Goal: Navigation & Orientation: Find specific page/section

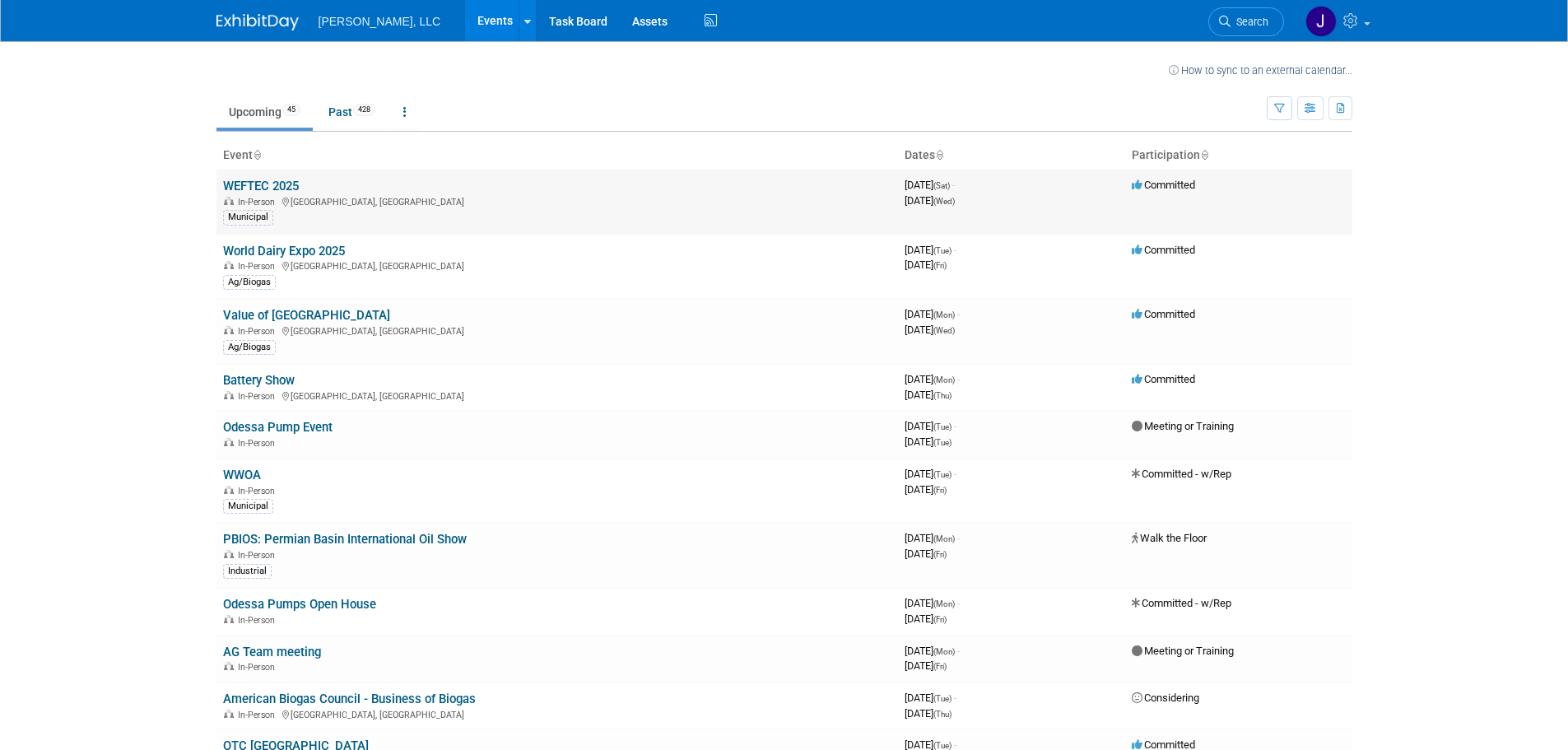
click at [266, 183] on link "WEFTEC 2025" at bounding box center [261, 186] width 76 height 15
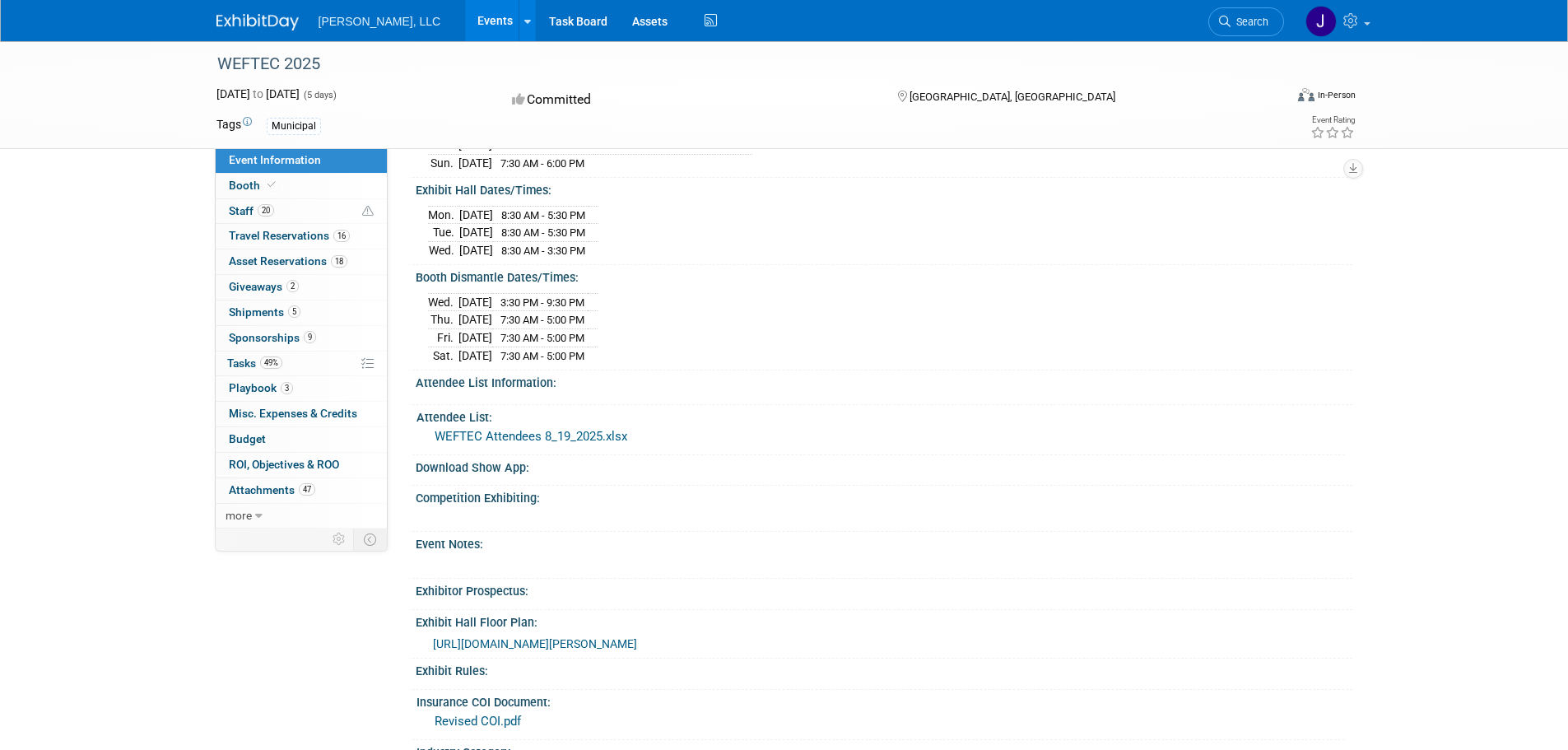
scroll to position [572, 0]
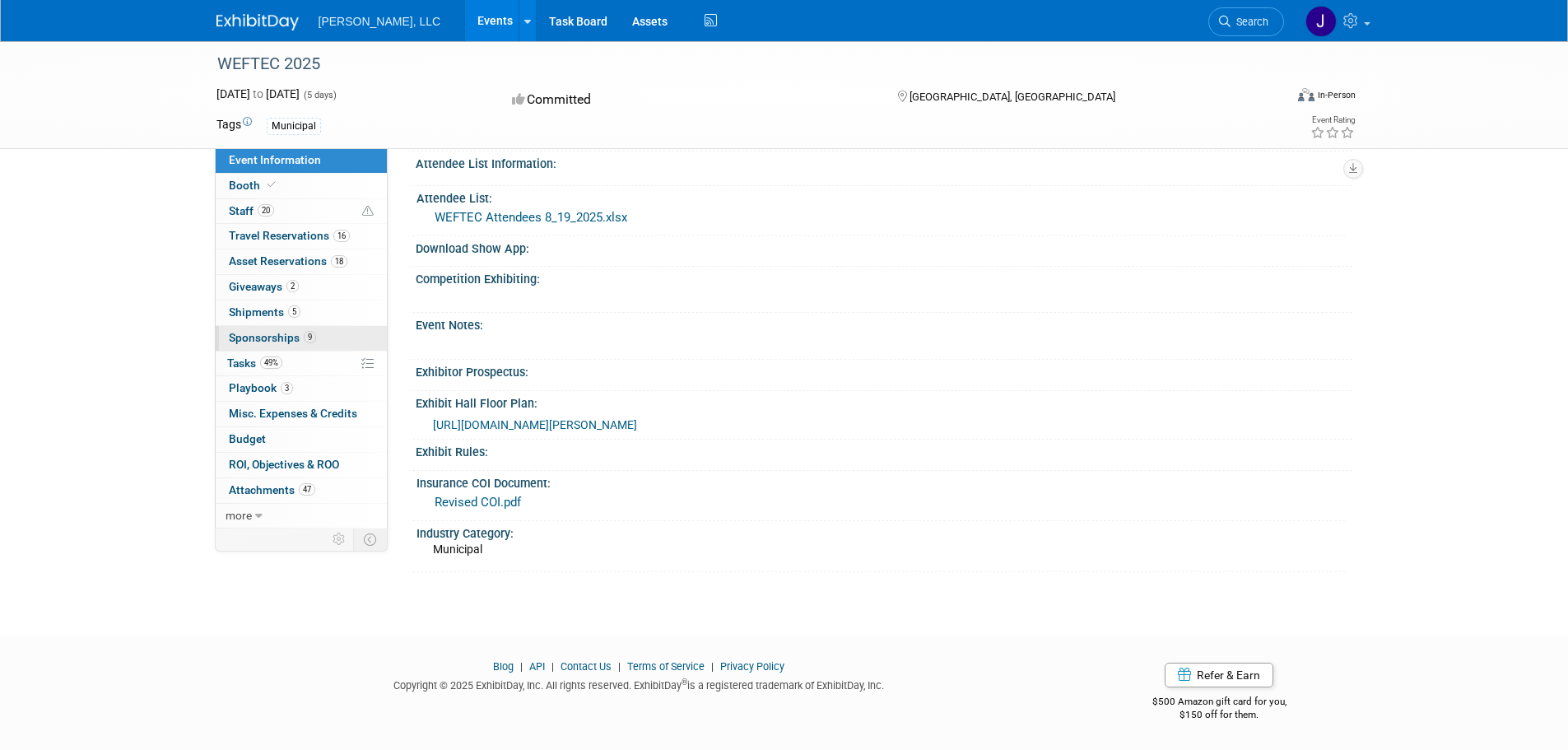
click at [253, 332] on span "Sponsorships 9" at bounding box center [271, 338] width 87 height 13
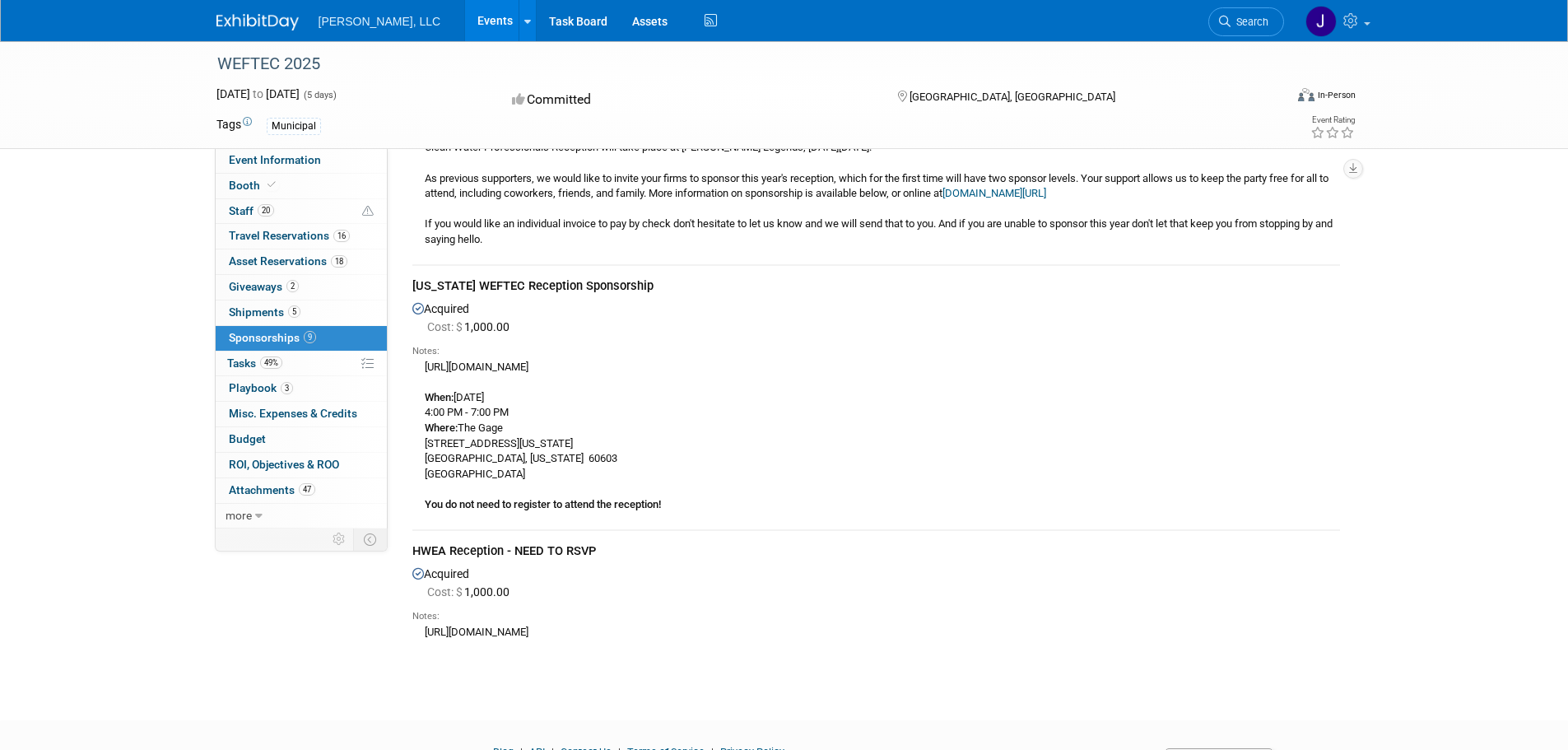
scroll to position [1400, 0]
click at [256, 383] on span "Playbook 3" at bounding box center [261, 387] width 64 height 13
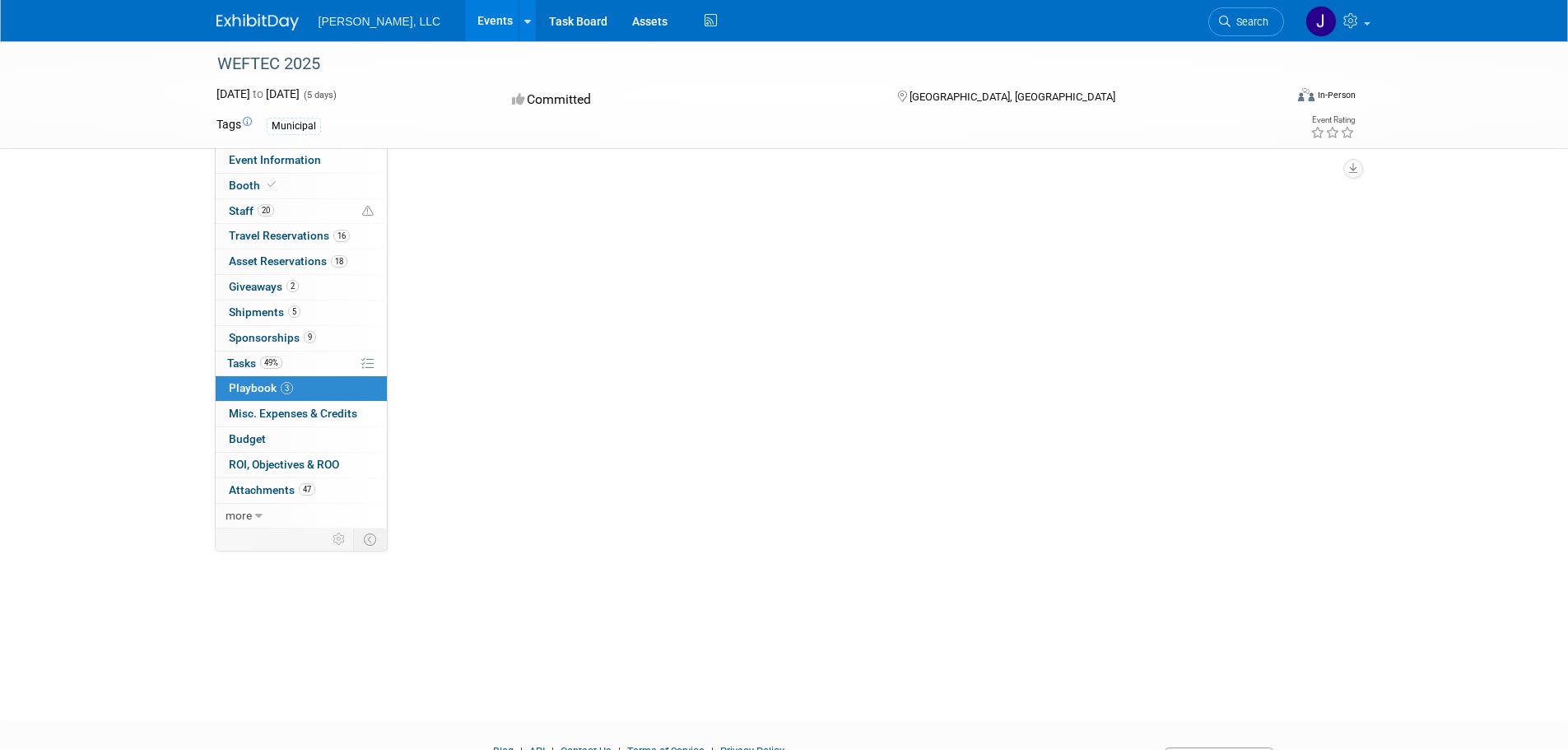
scroll to position [0, 0]
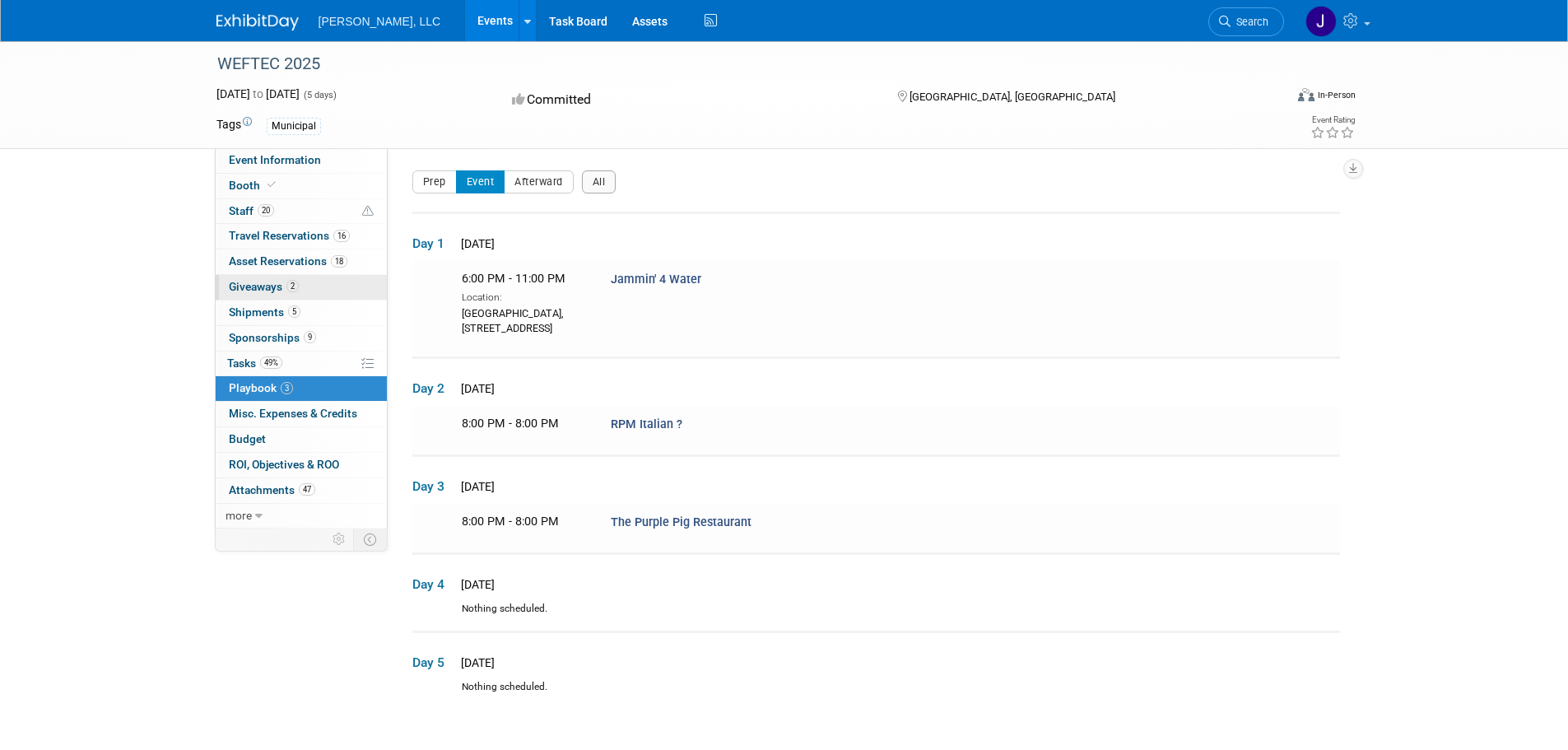
click at [257, 281] on span "Giveaways 2" at bounding box center [263, 286] width 70 height 13
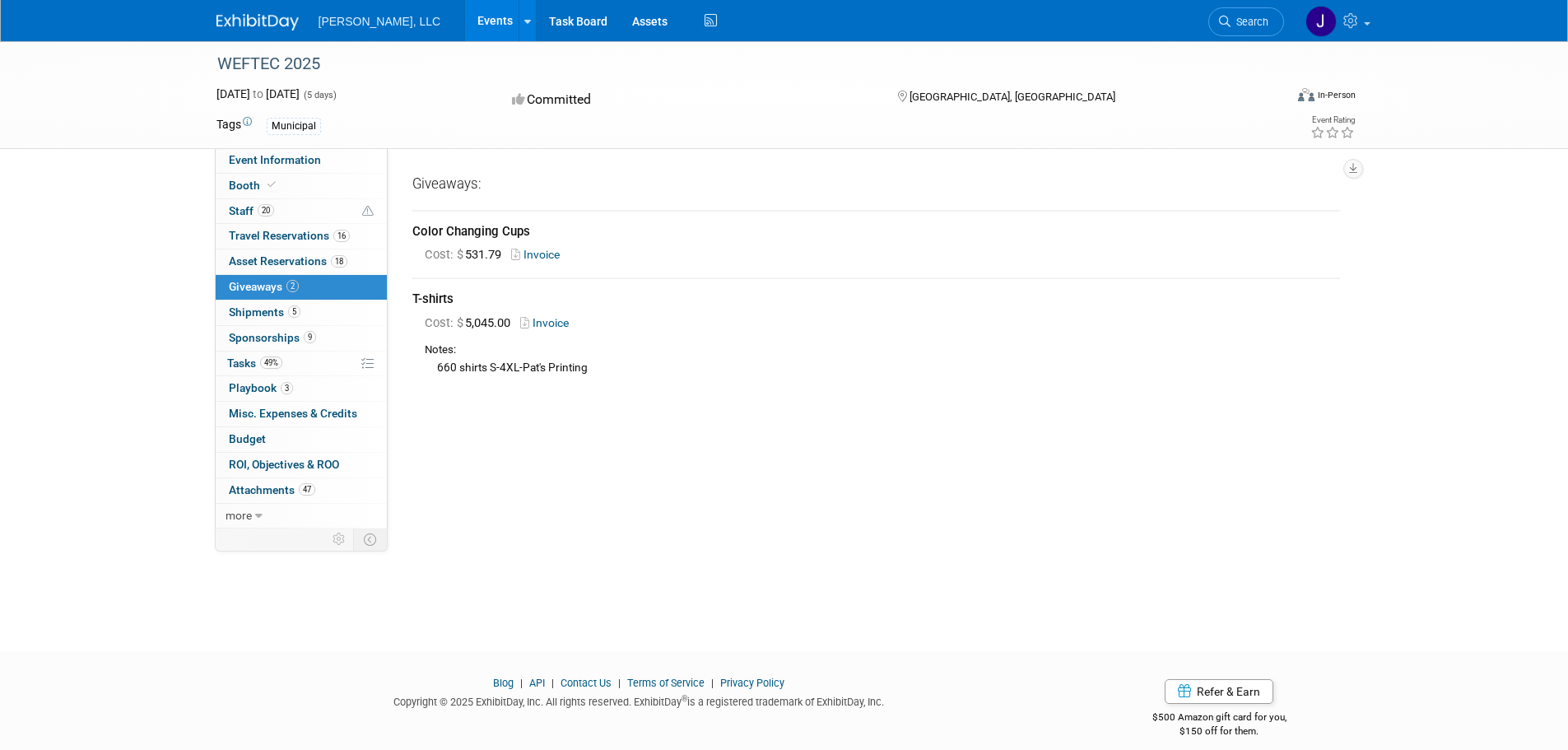
click at [465, 17] on link "Events" at bounding box center [495, 20] width 60 height 41
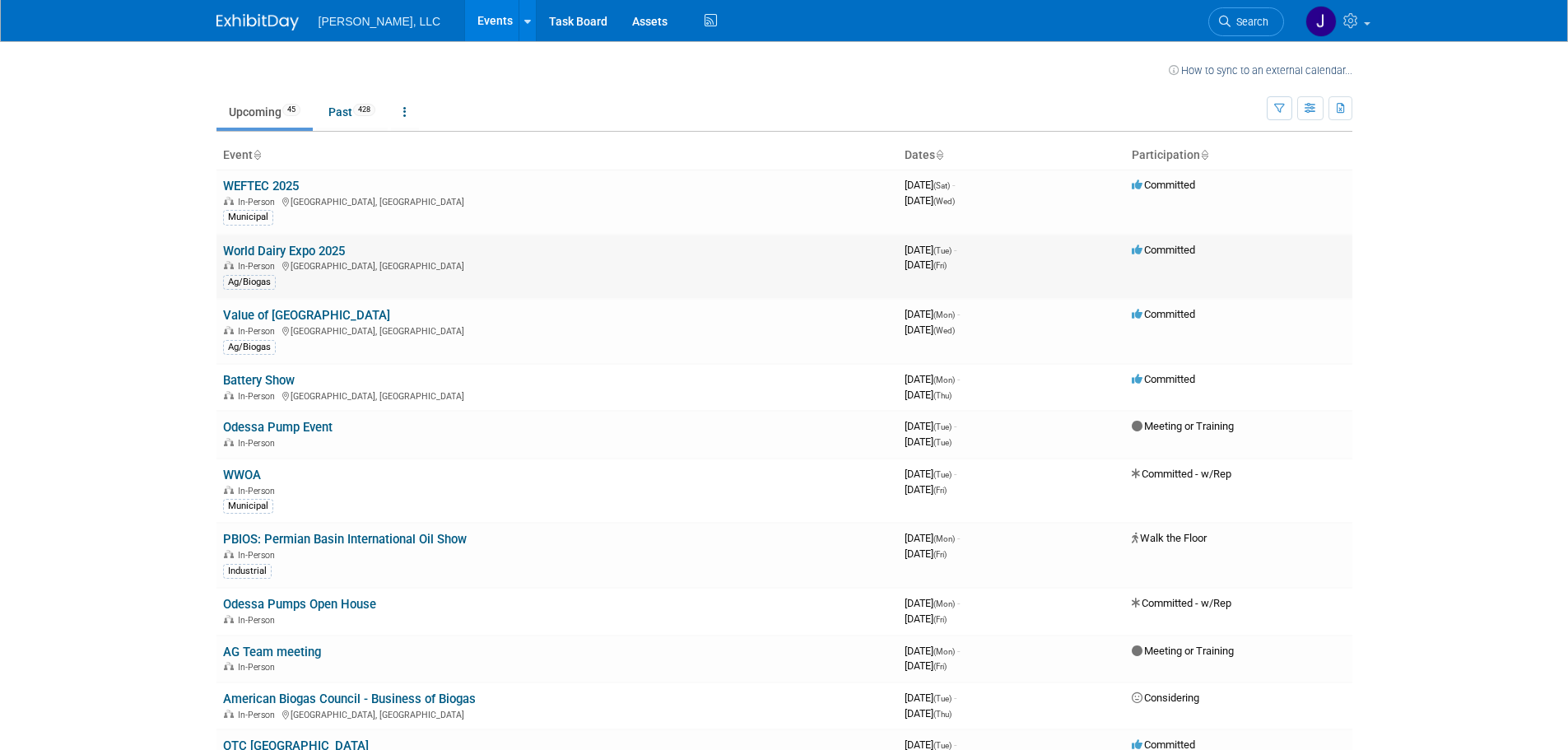
click at [297, 247] on link "World Dairy Expo 2025" at bounding box center [284, 251] width 122 height 15
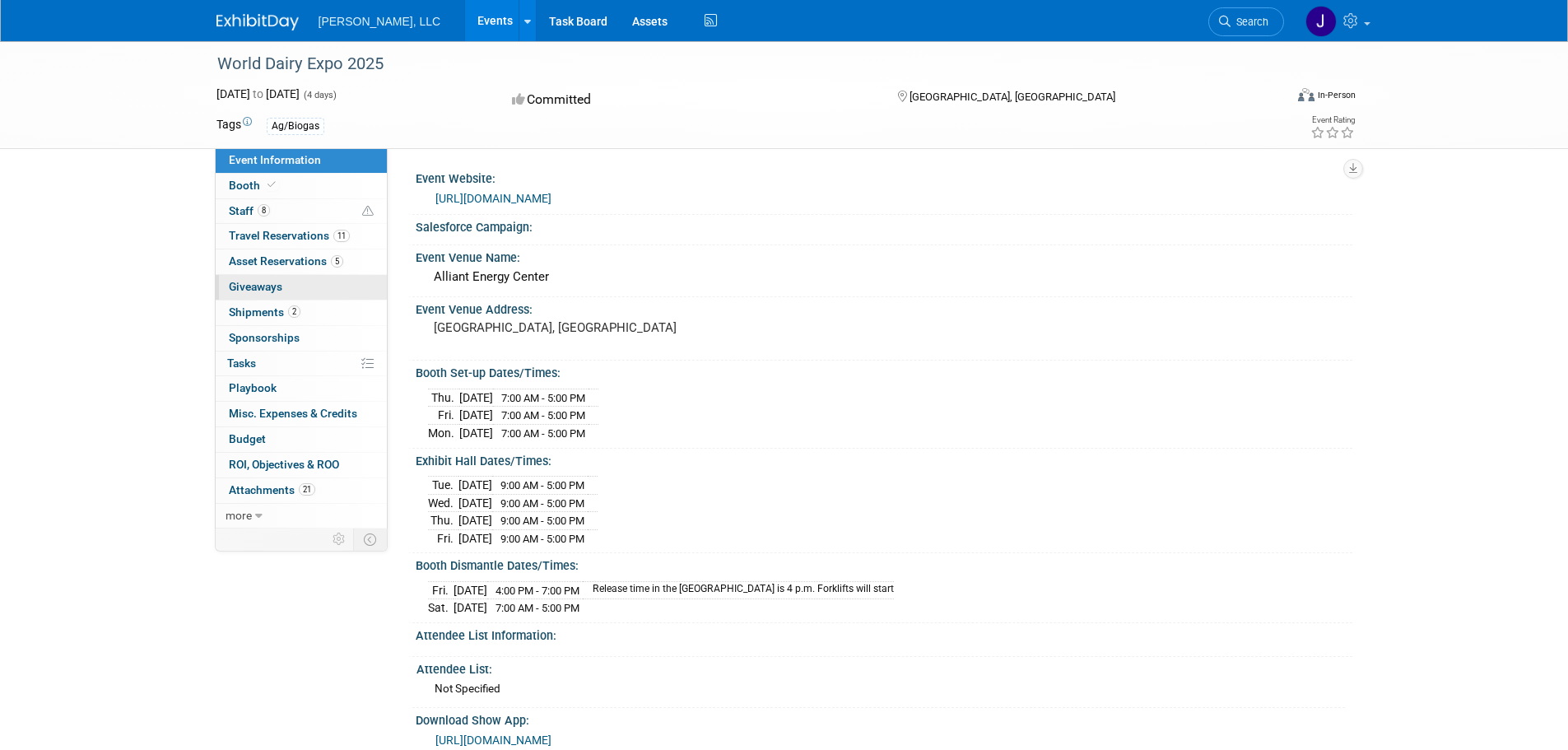
click at [263, 286] on span "Giveaways 0" at bounding box center [256, 286] width 54 height 13
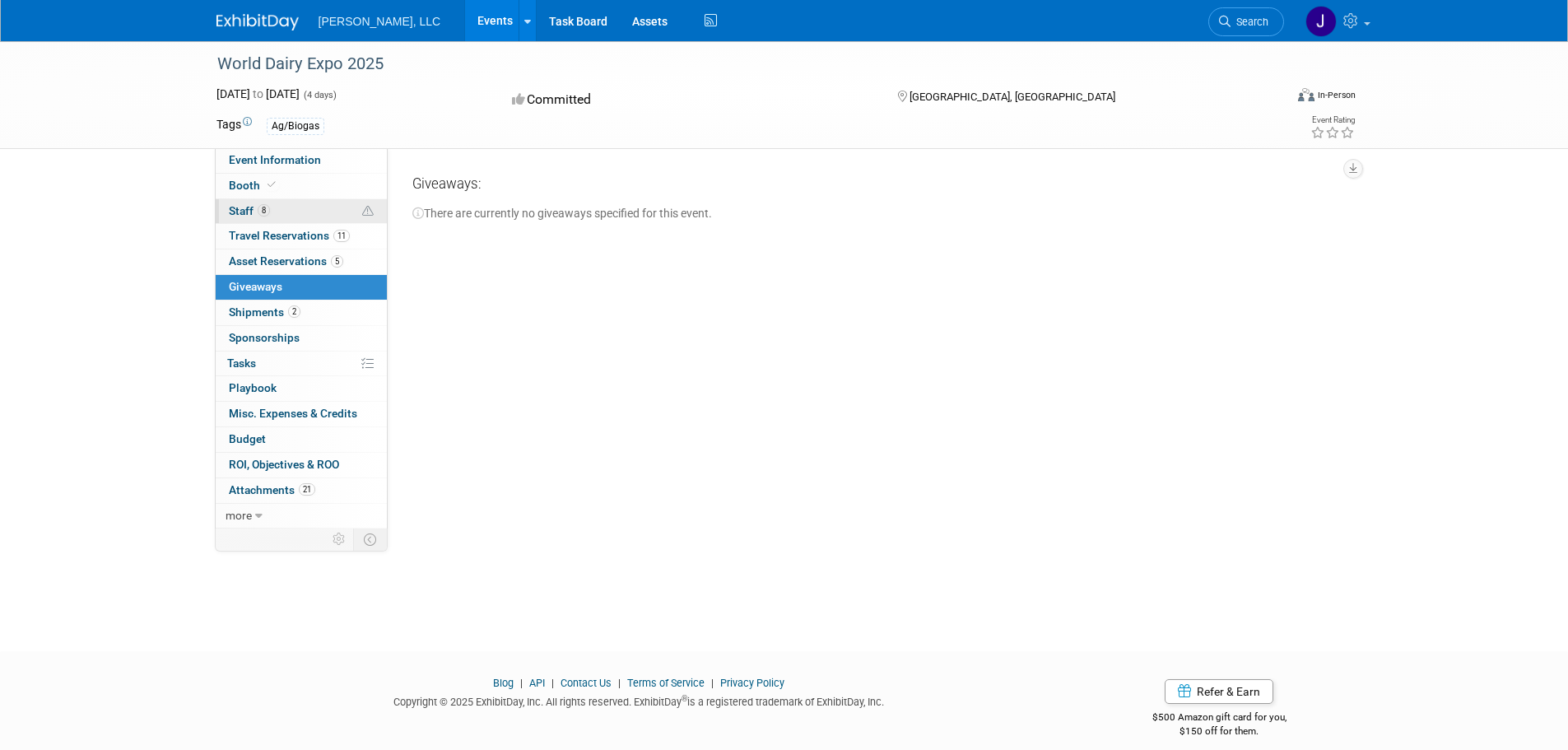
click at [240, 210] on span "Staff 8" at bounding box center [249, 211] width 41 height 13
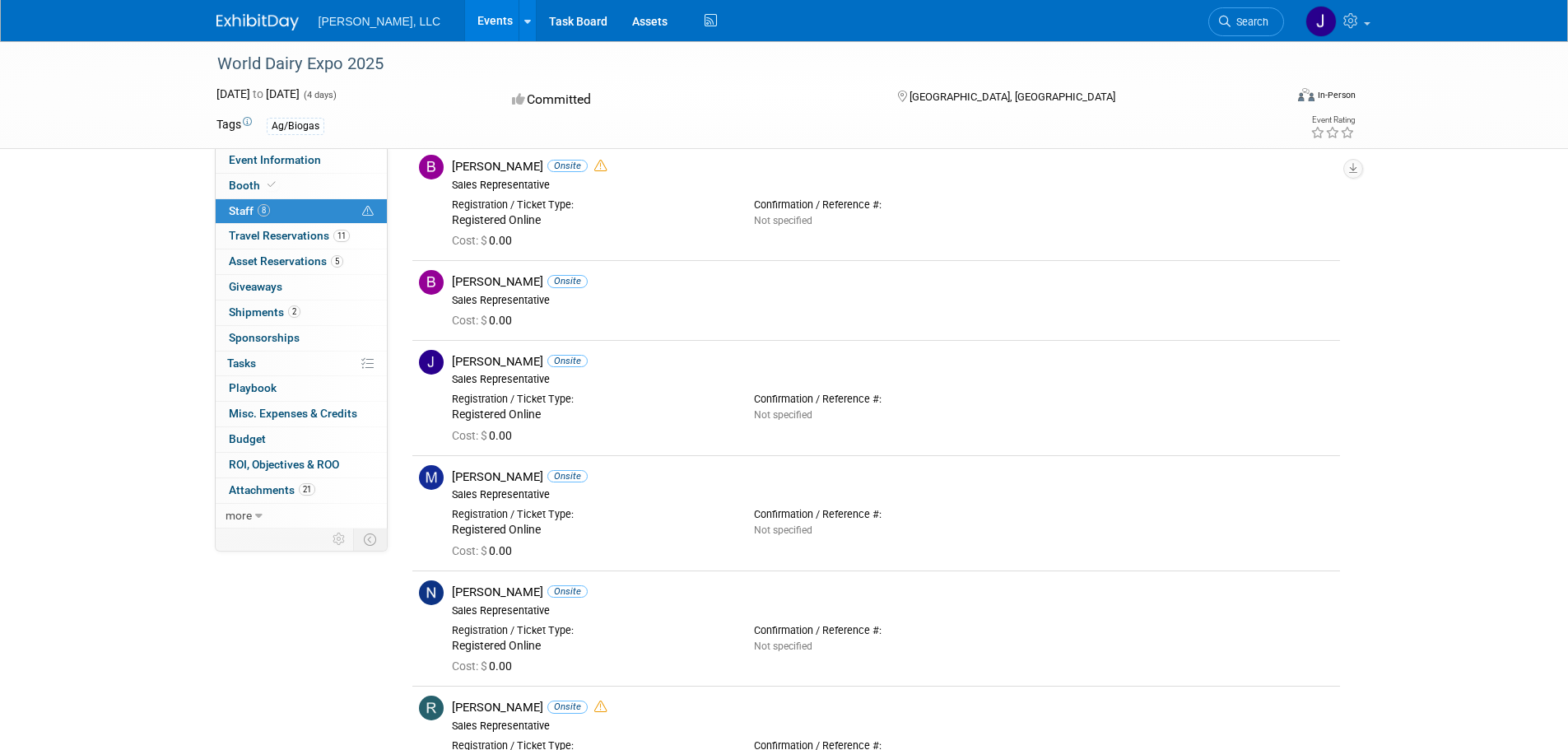
scroll to position [12, 0]
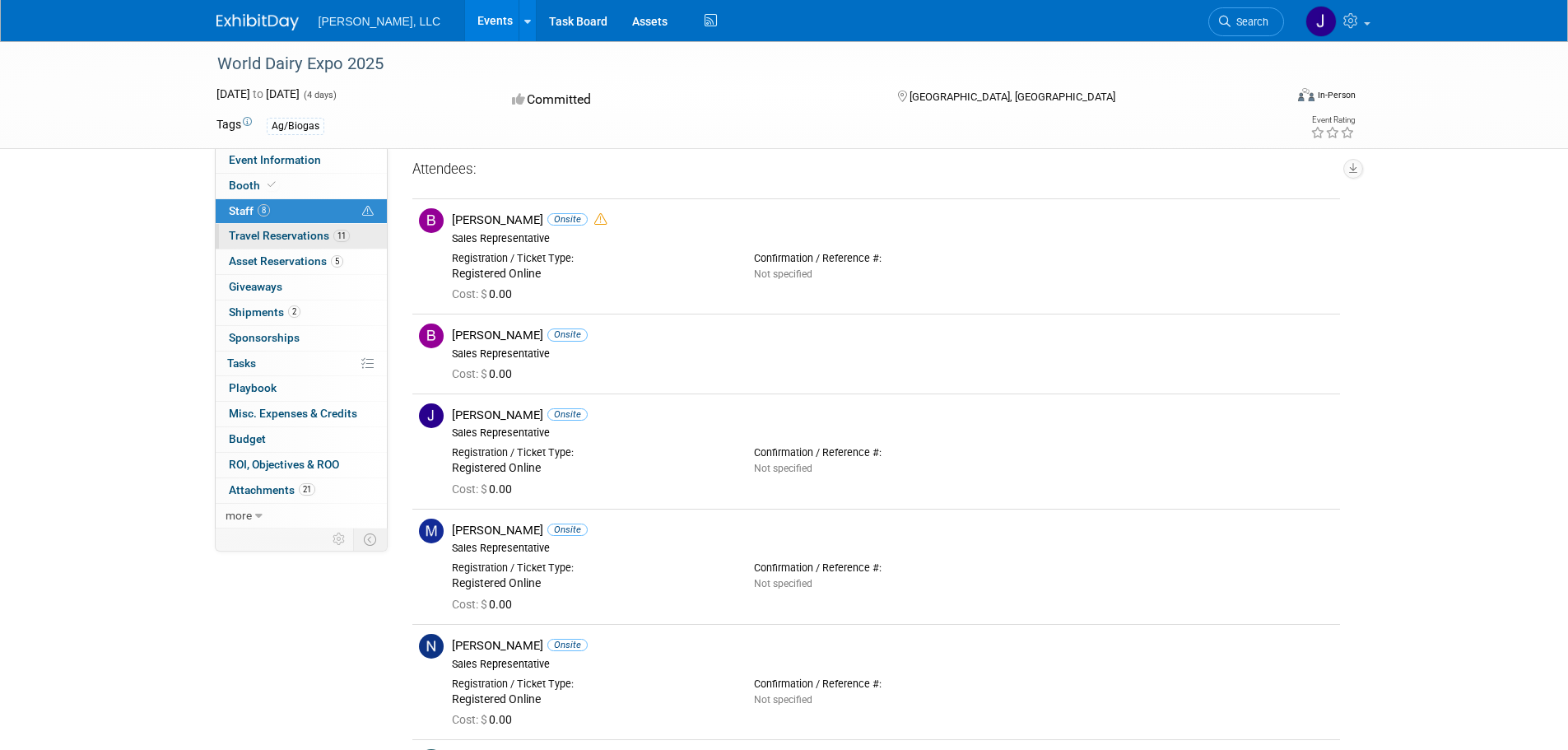
click at [239, 237] on span "Travel Reservations 11" at bounding box center [288, 235] width 121 height 13
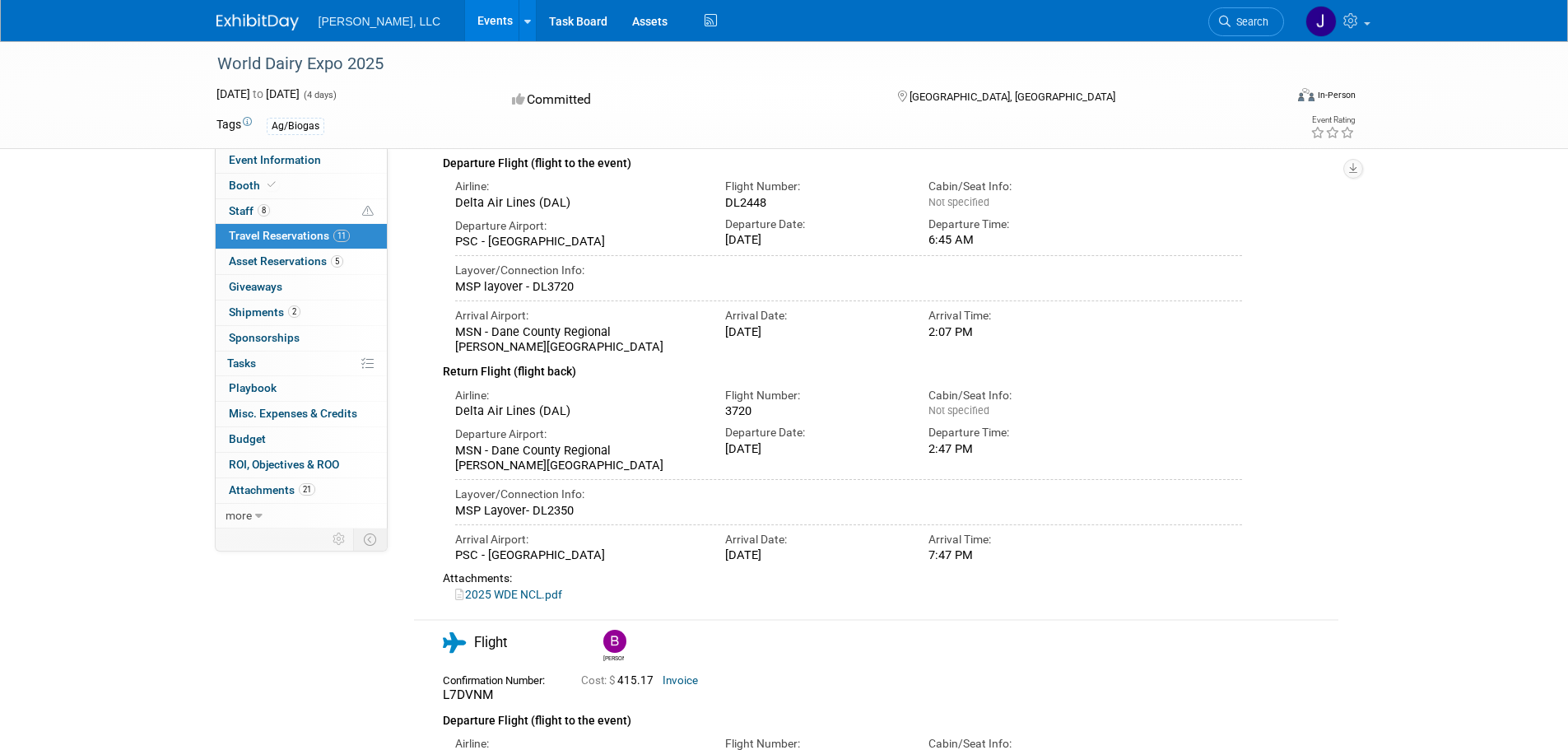
scroll to position [494, 0]
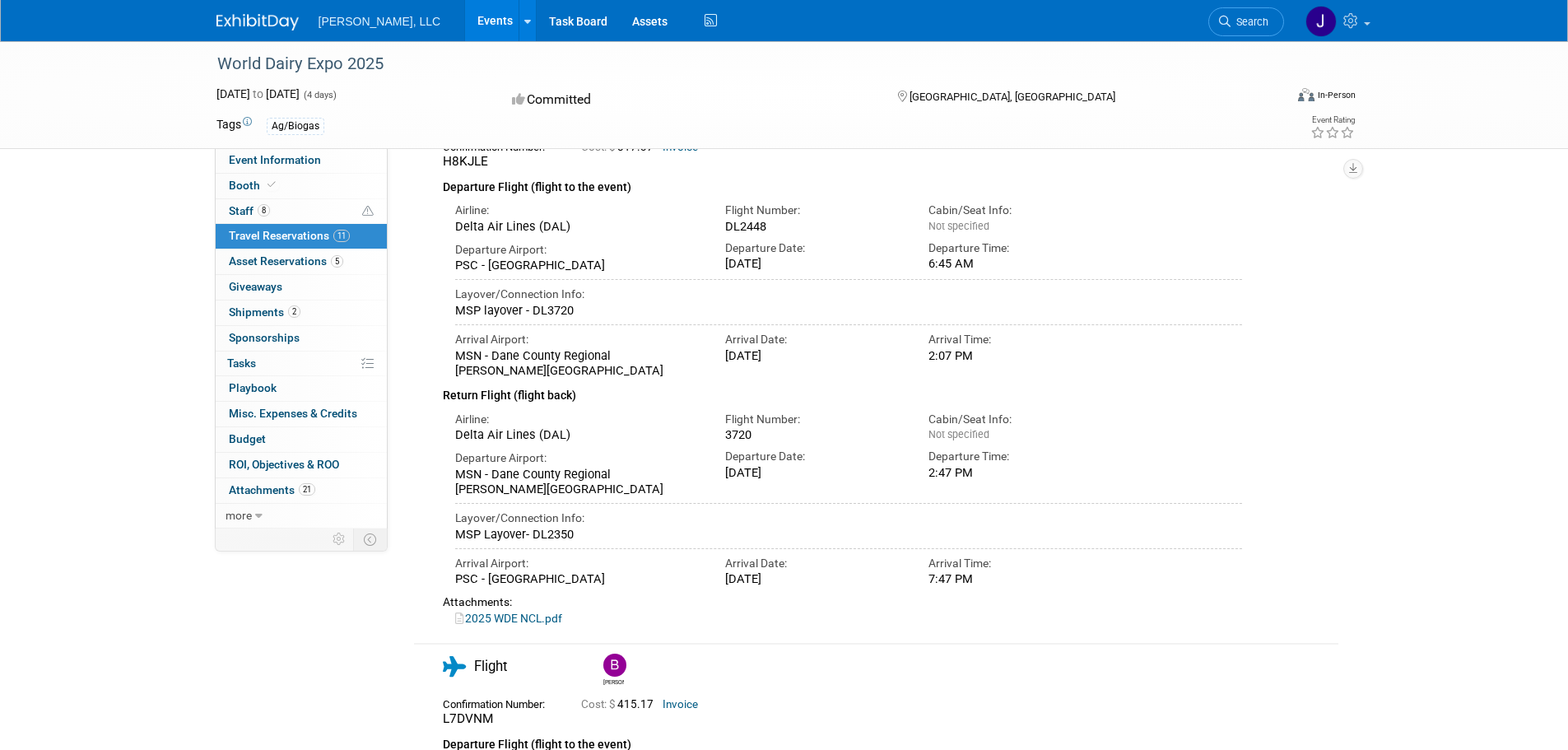
click at [465, 17] on link "Events" at bounding box center [495, 20] width 60 height 41
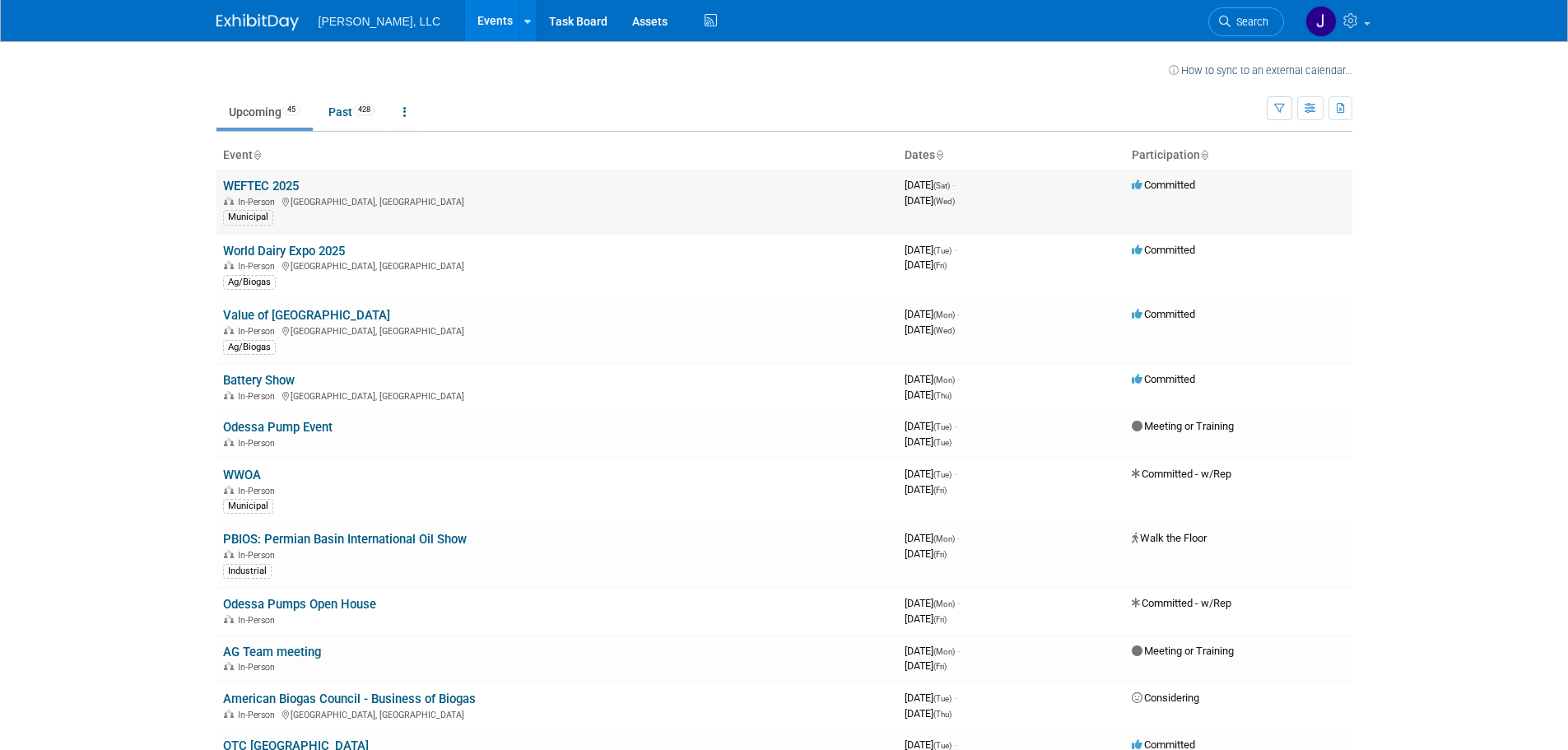
click at [247, 181] on link "WEFTEC 2025" at bounding box center [261, 186] width 76 height 15
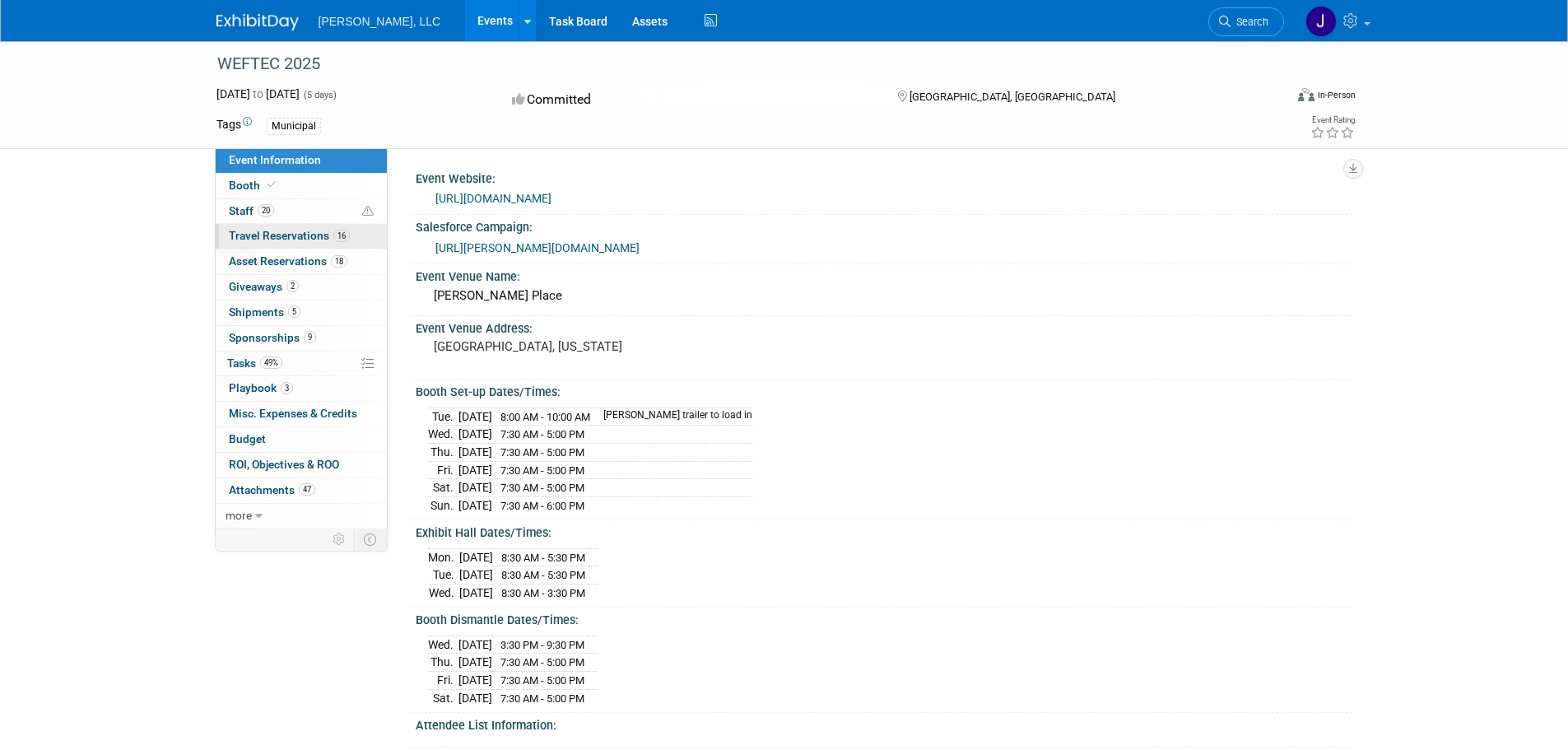
click at [274, 233] on span "Travel Reservations 16" at bounding box center [288, 235] width 121 height 13
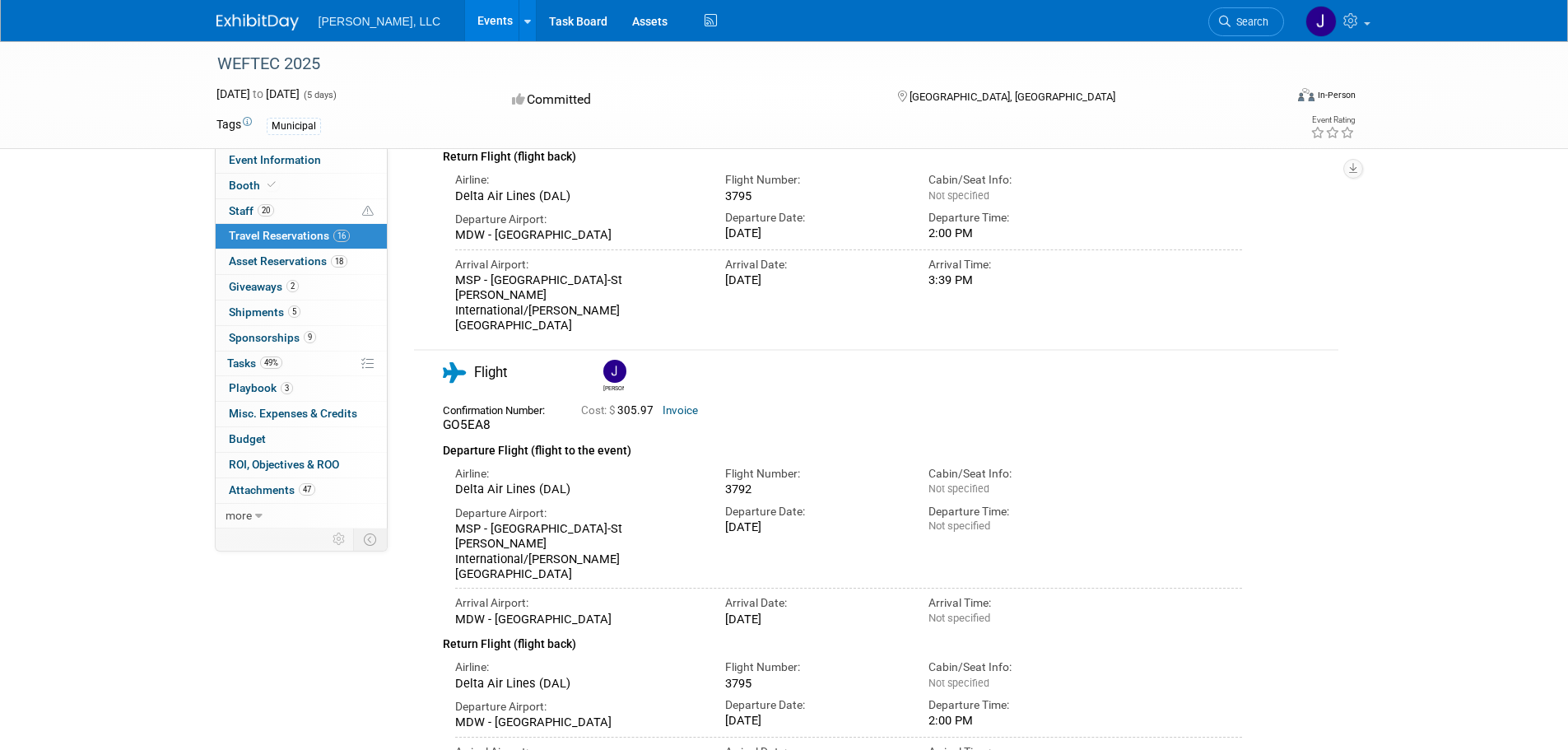
scroll to position [6589, 0]
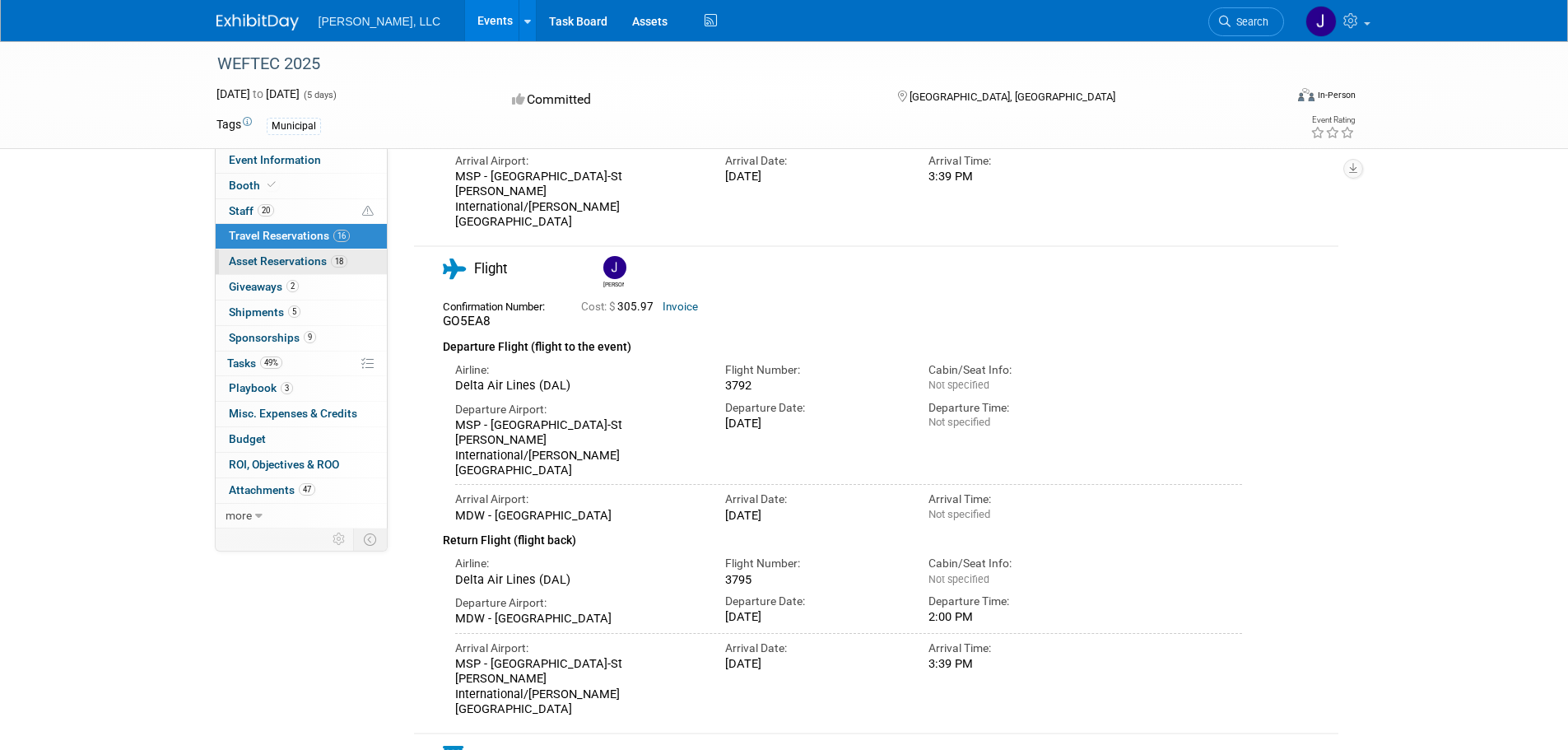
click at [271, 261] on span "Asset Reservations 18" at bounding box center [287, 261] width 119 height 13
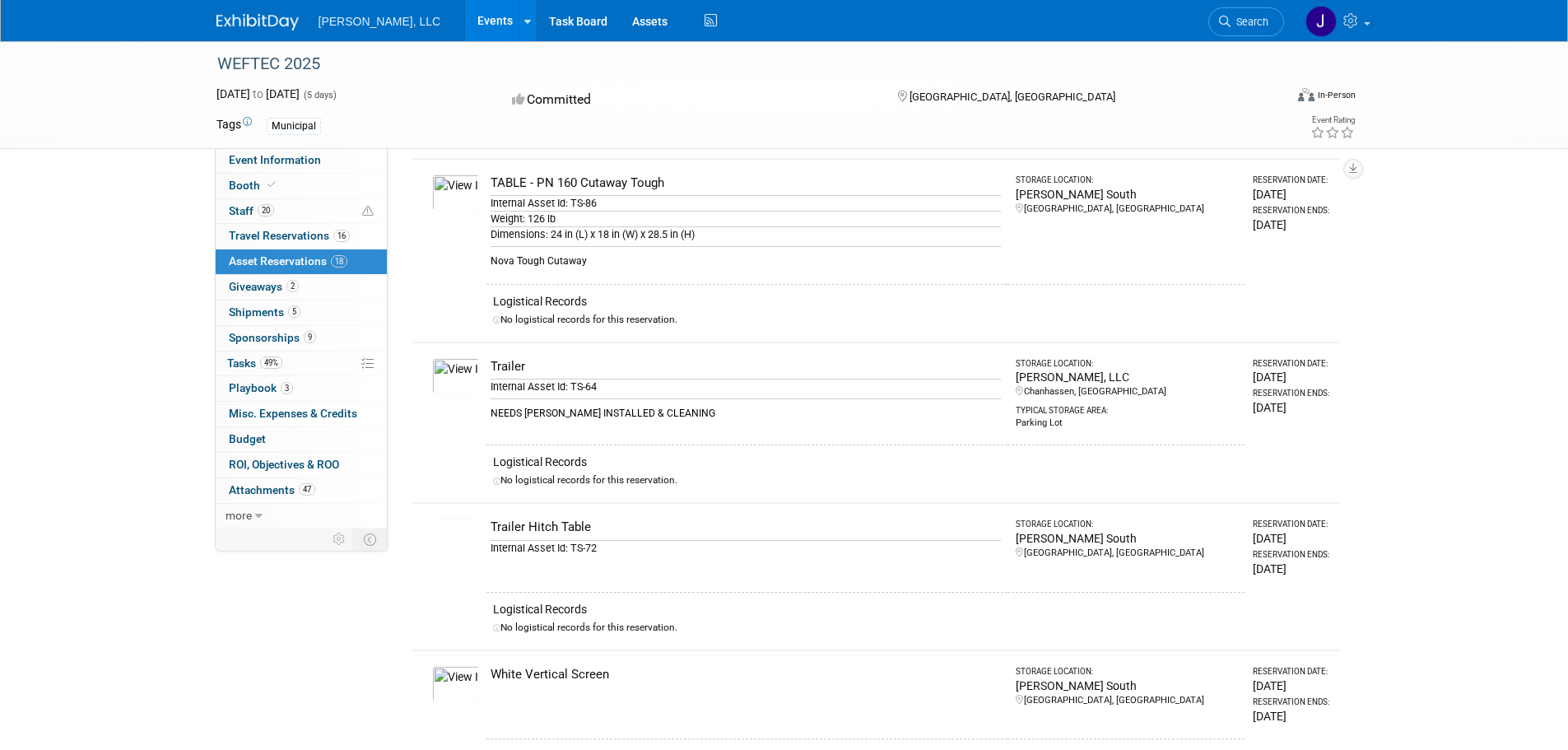
scroll to position [2607, 0]
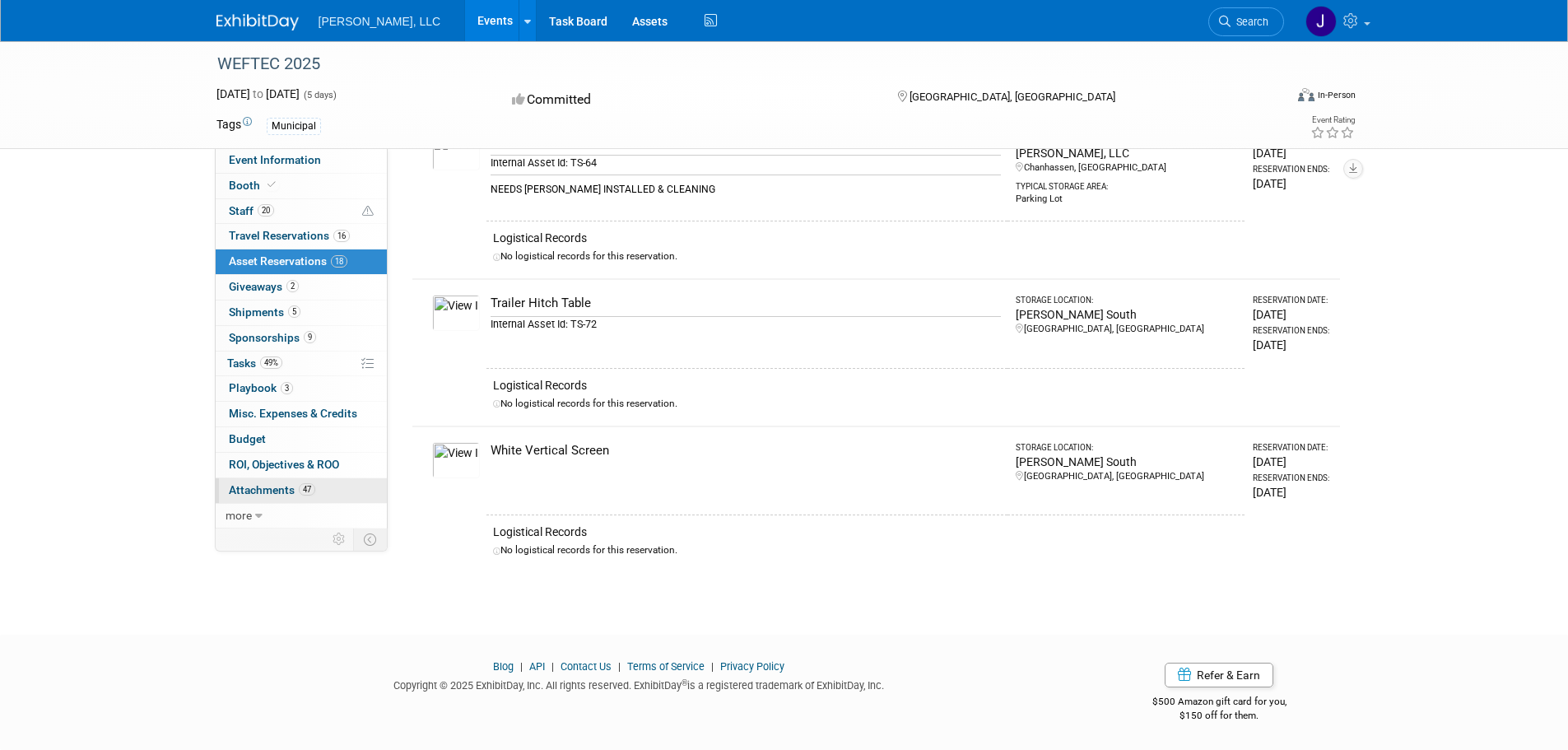
click at [261, 485] on span "Attachments 47" at bounding box center [271, 489] width 87 height 13
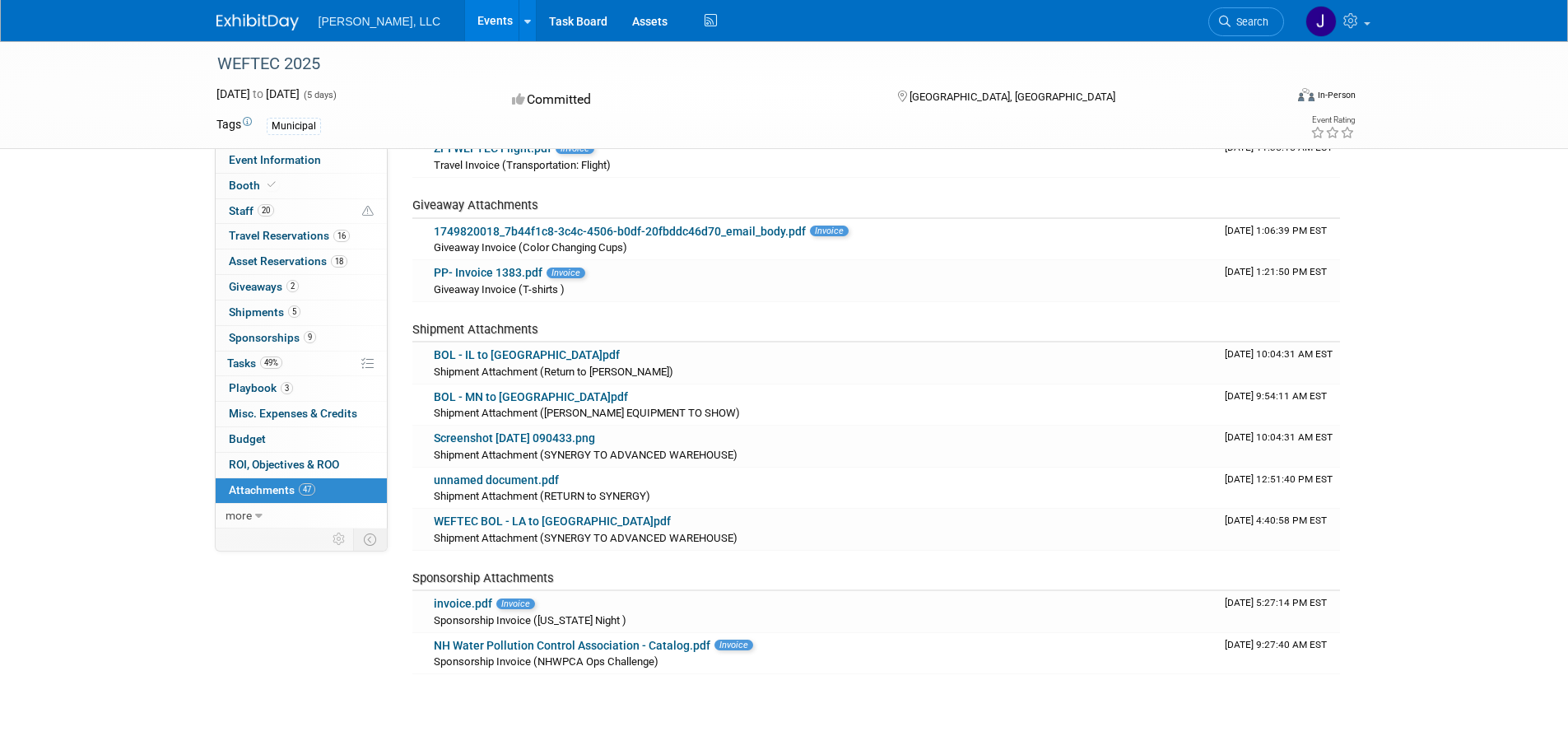
scroll to position [1887, 0]
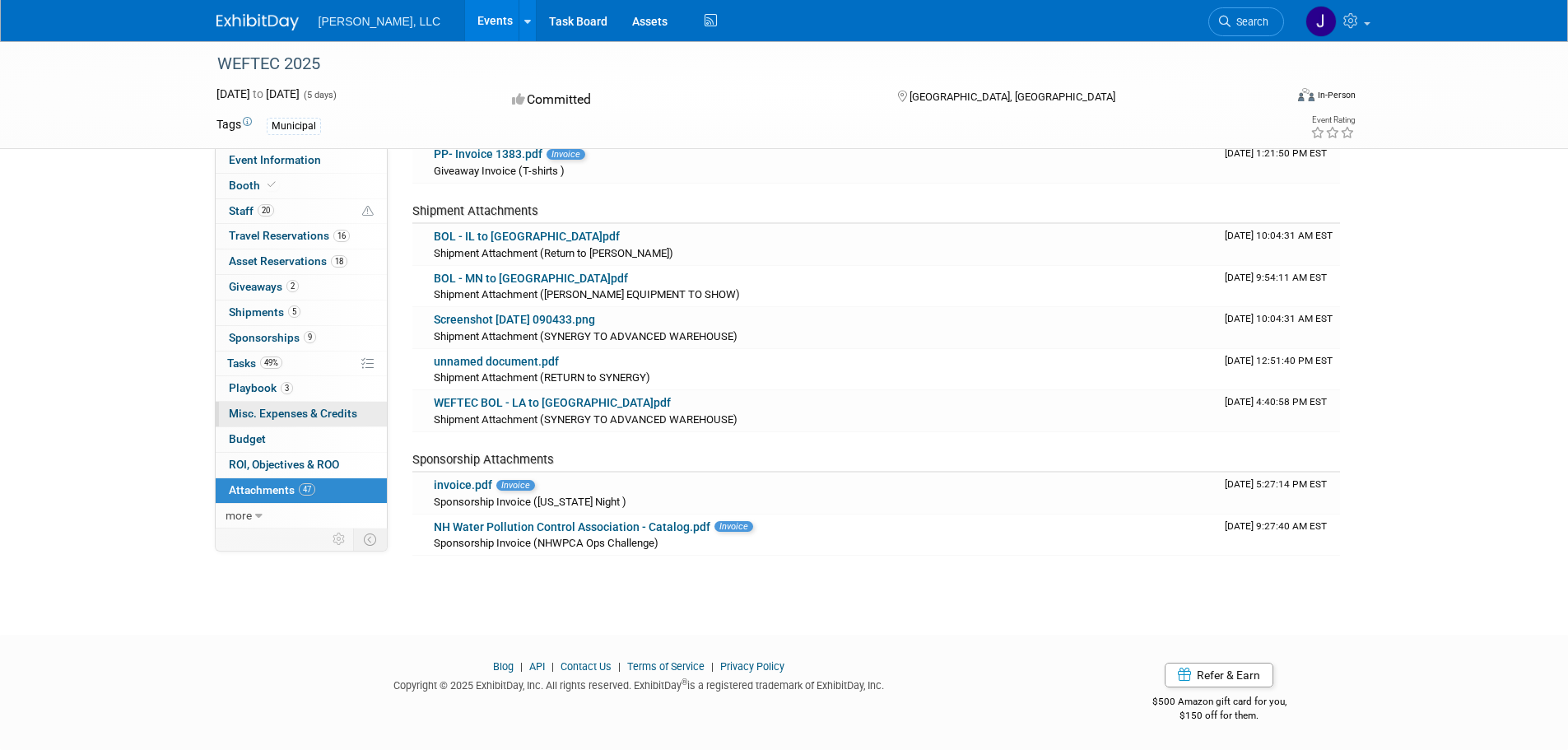
click at [244, 415] on span "Misc. Expenses & Credits 0" at bounding box center [292, 412] width 129 height 13
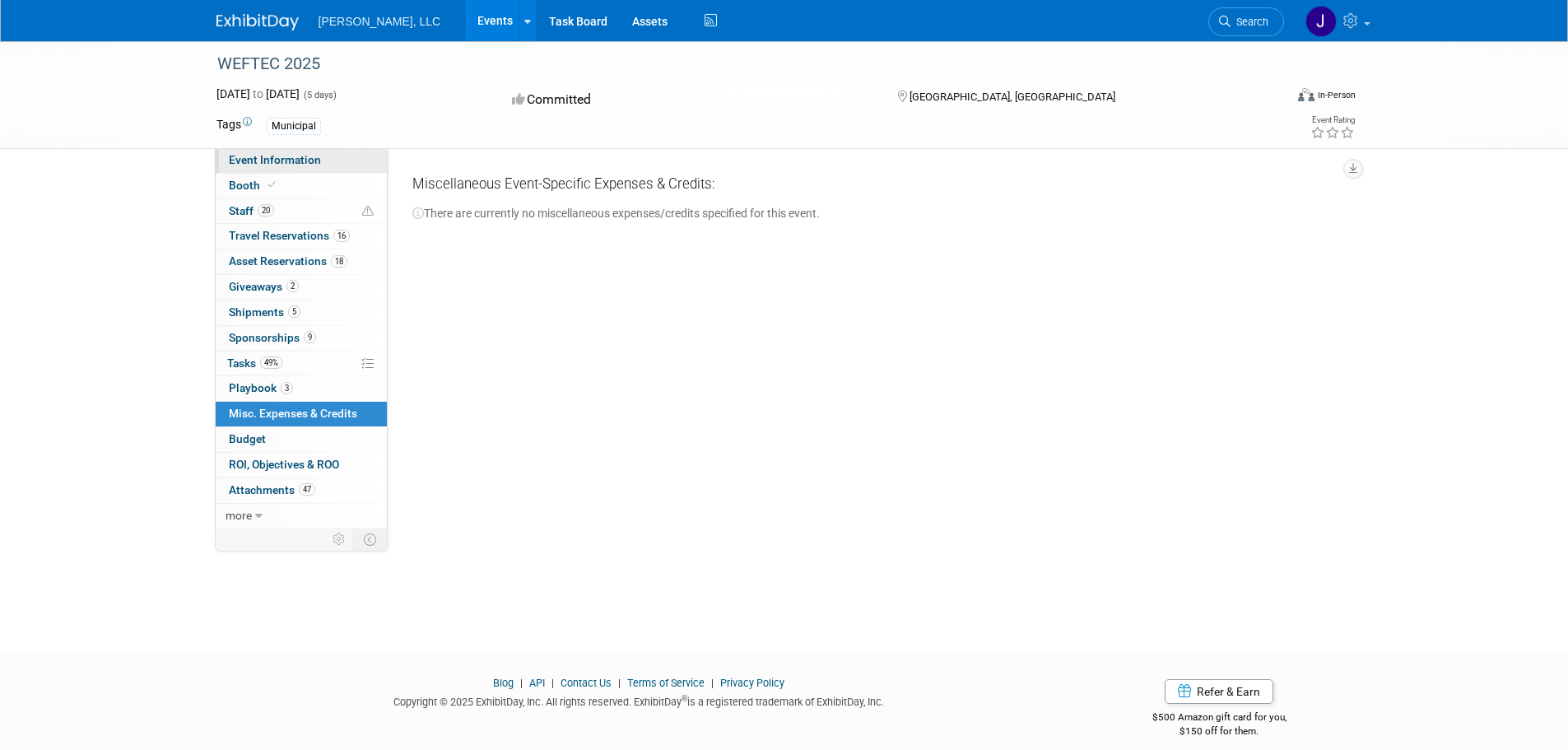
click at [274, 158] on span "Event Information" at bounding box center [274, 159] width 92 height 13
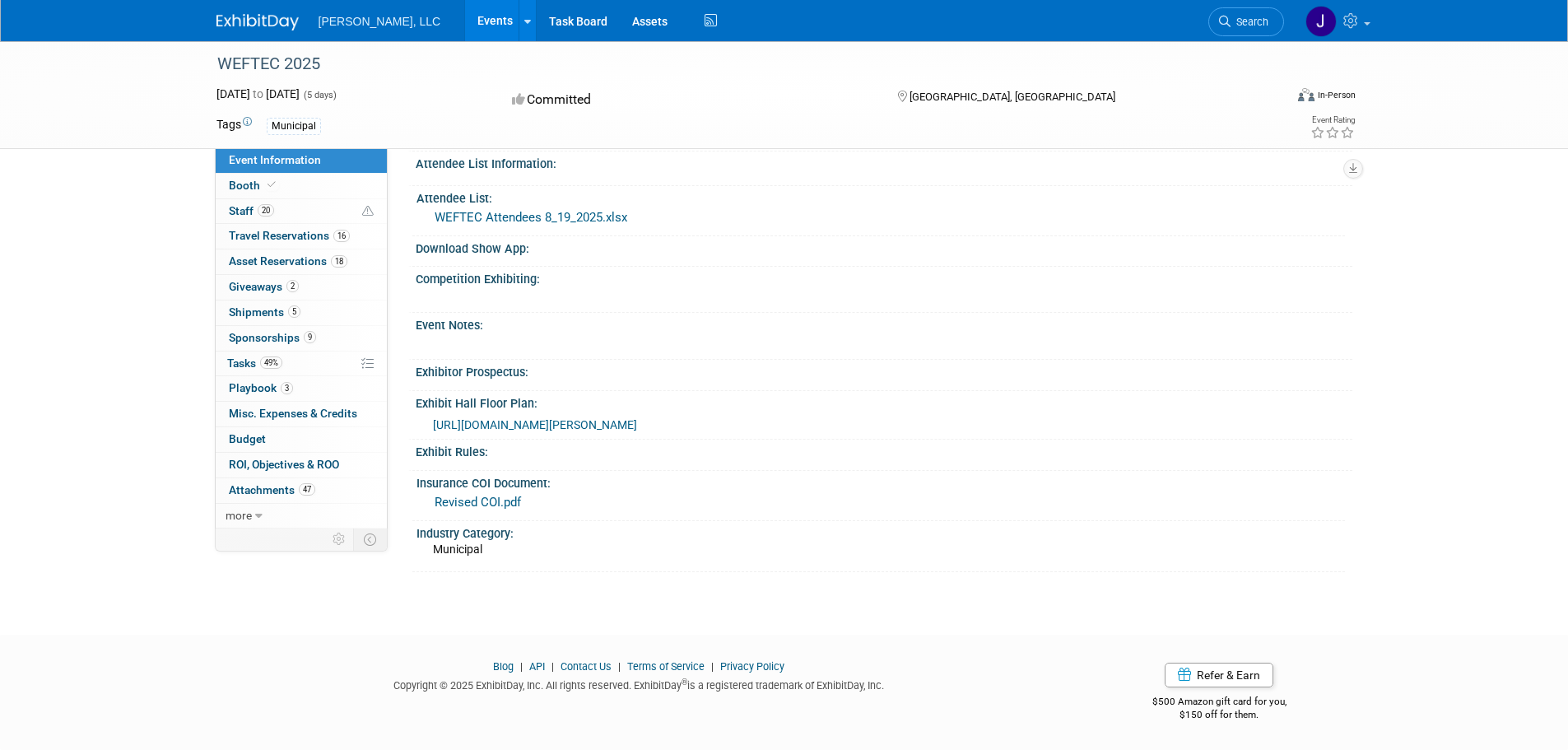
scroll to position [572, 0]
click at [242, 309] on span "Shipments 5" at bounding box center [264, 312] width 72 height 13
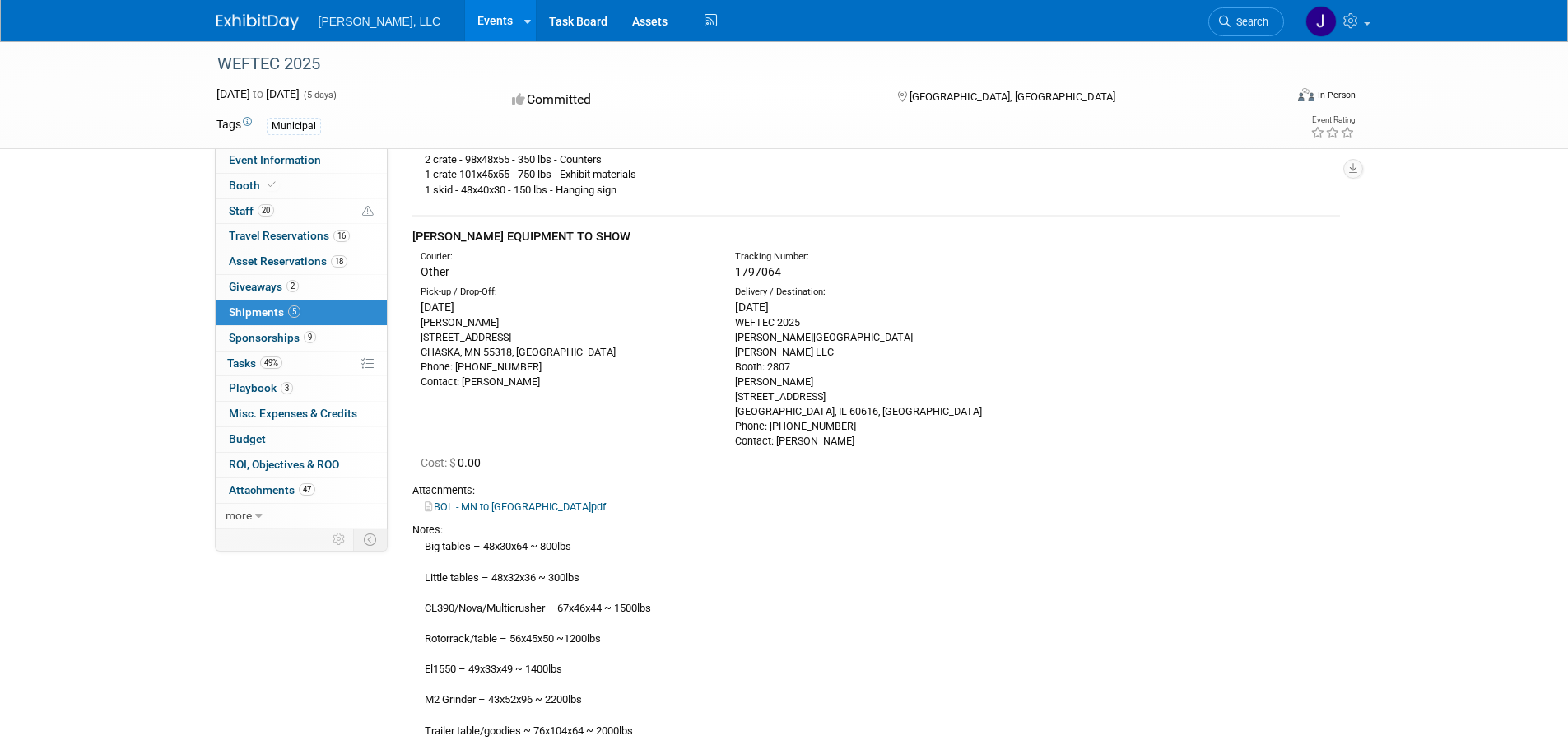
scroll to position [0, 0]
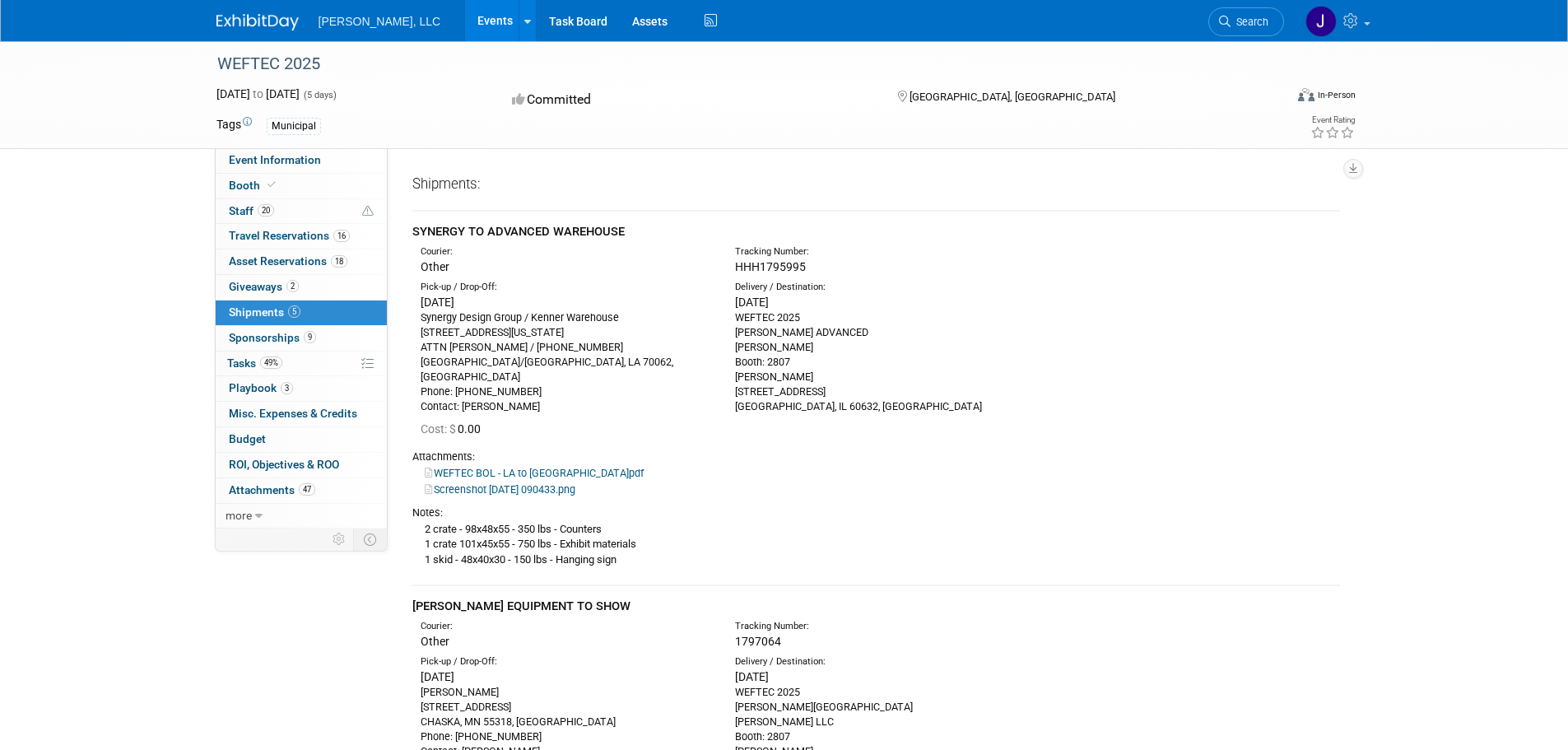
click at [465, 21] on link "Events" at bounding box center [495, 20] width 60 height 41
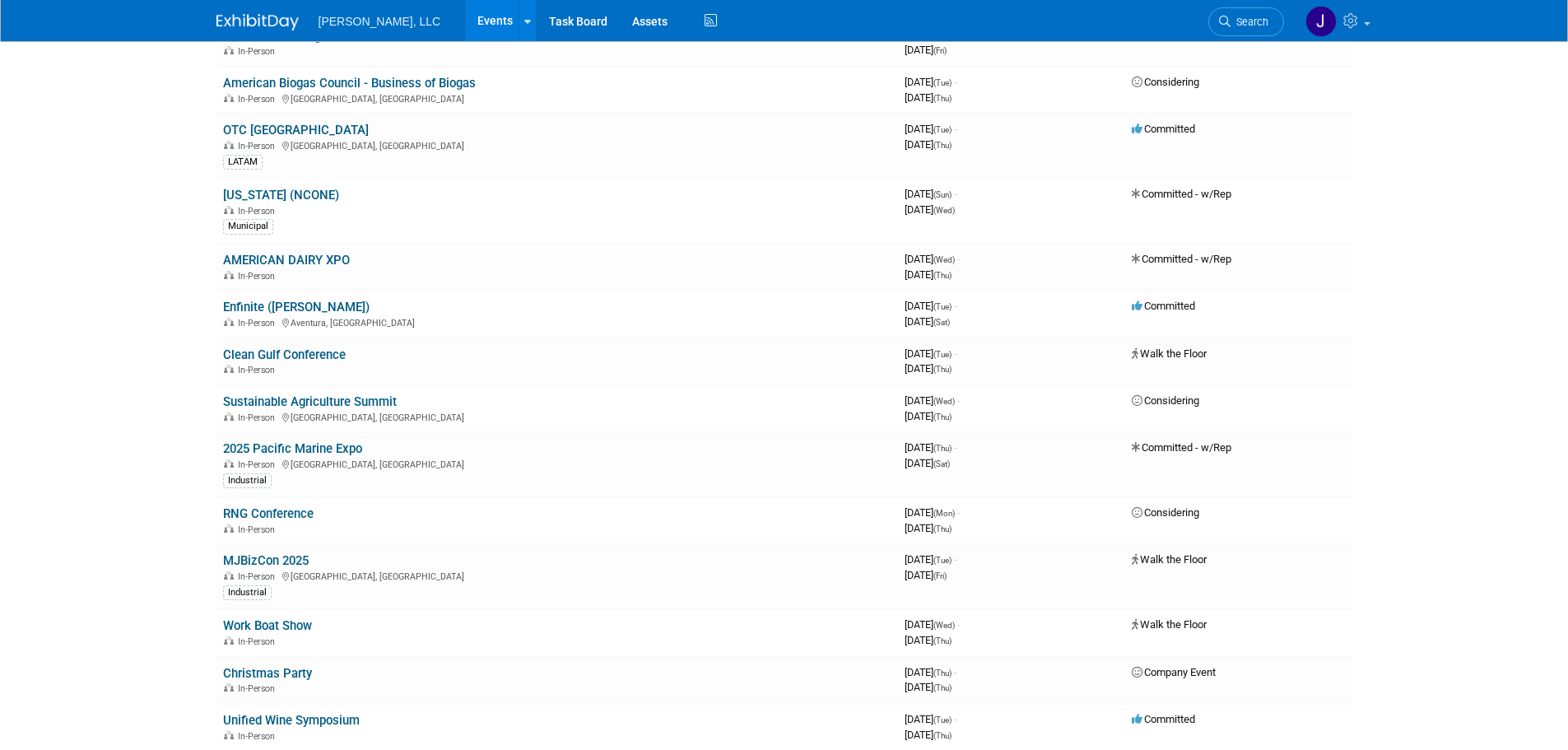
scroll to position [659, 0]
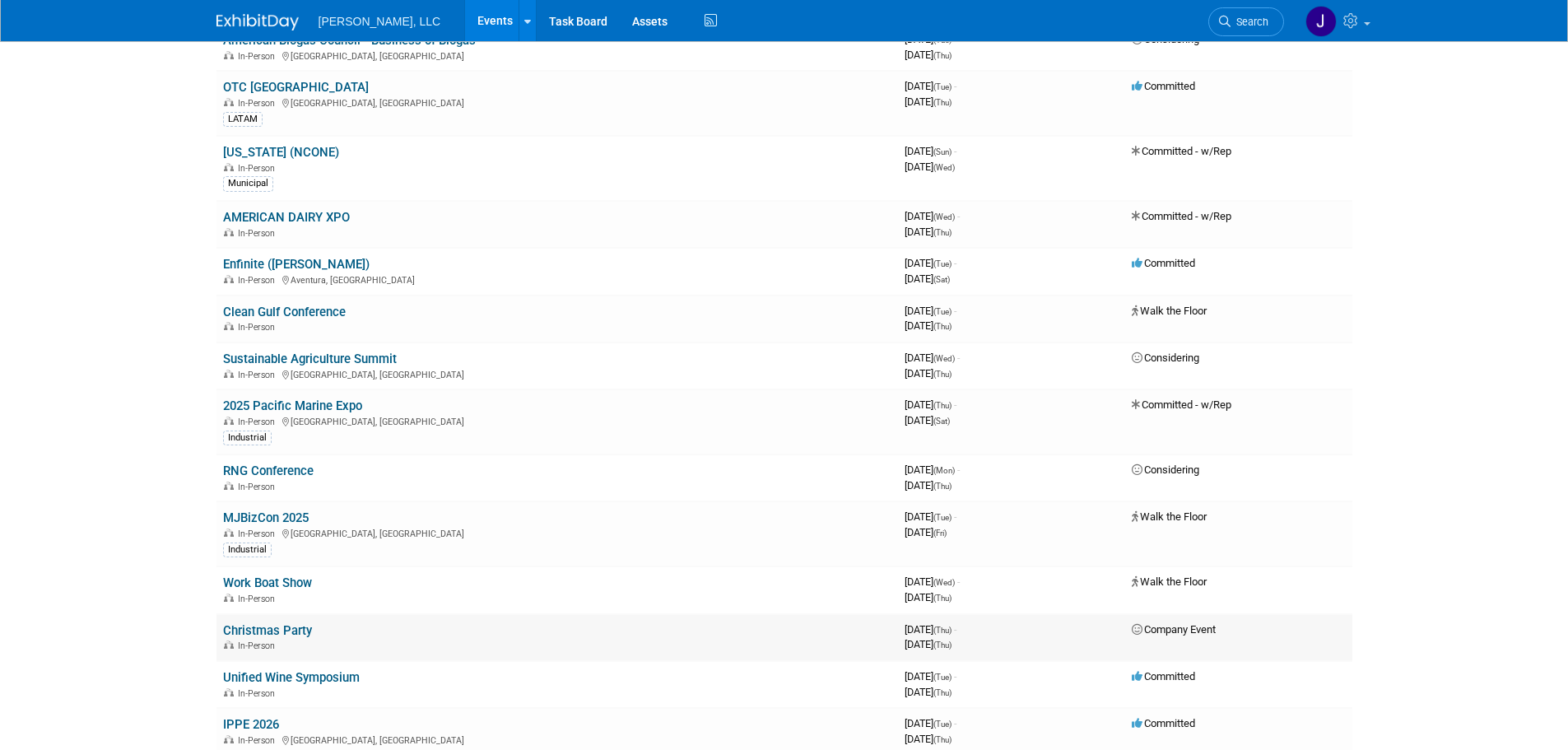
click at [276, 631] on link "Christmas Party" at bounding box center [267, 630] width 89 height 15
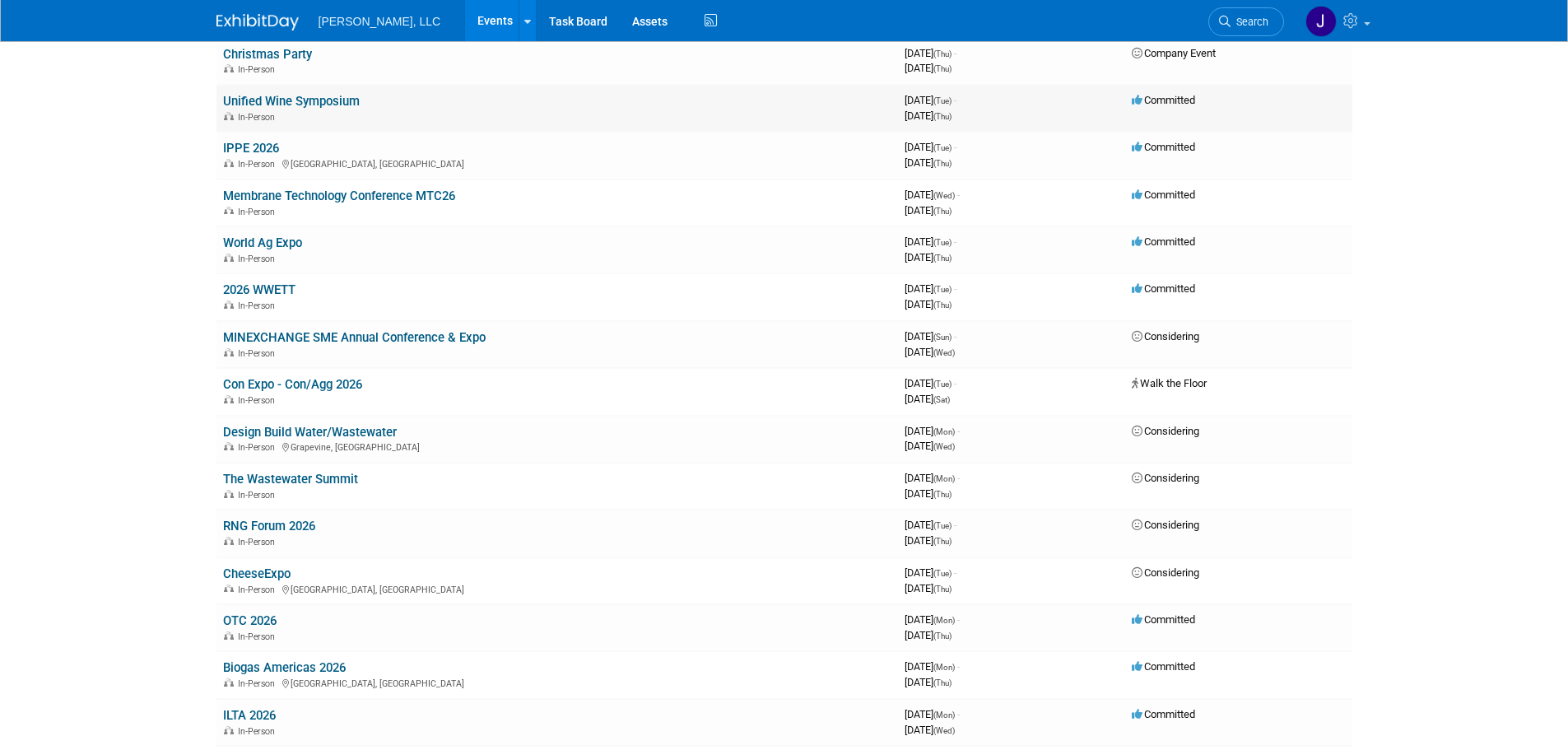
scroll to position [1153, 0]
